Goal: Navigation & Orientation: Go to known website

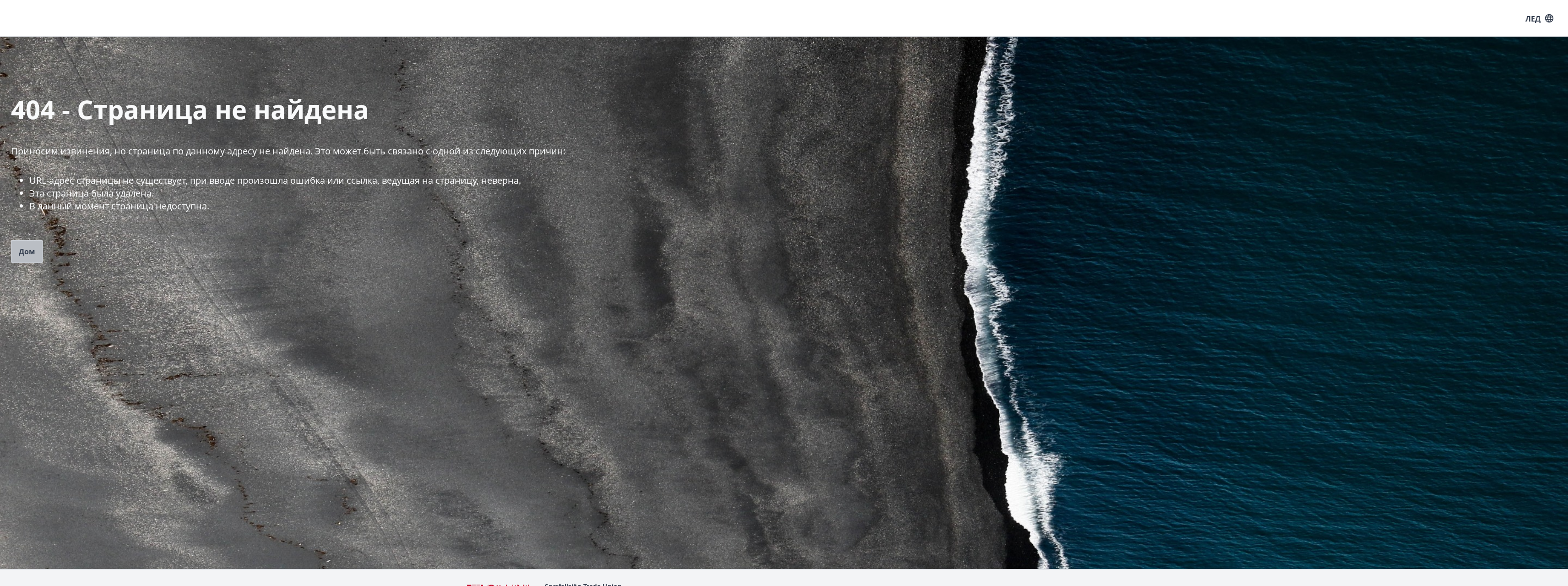
click at [17, 251] on button "Дом" at bounding box center [27, 252] width 32 height 23
drag, startPoint x: 251, startPoint y: 203, endPoint x: 250, endPoint y: 199, distance: 4.1
